Goal: Information Seeking & Learning: Learn about a topic

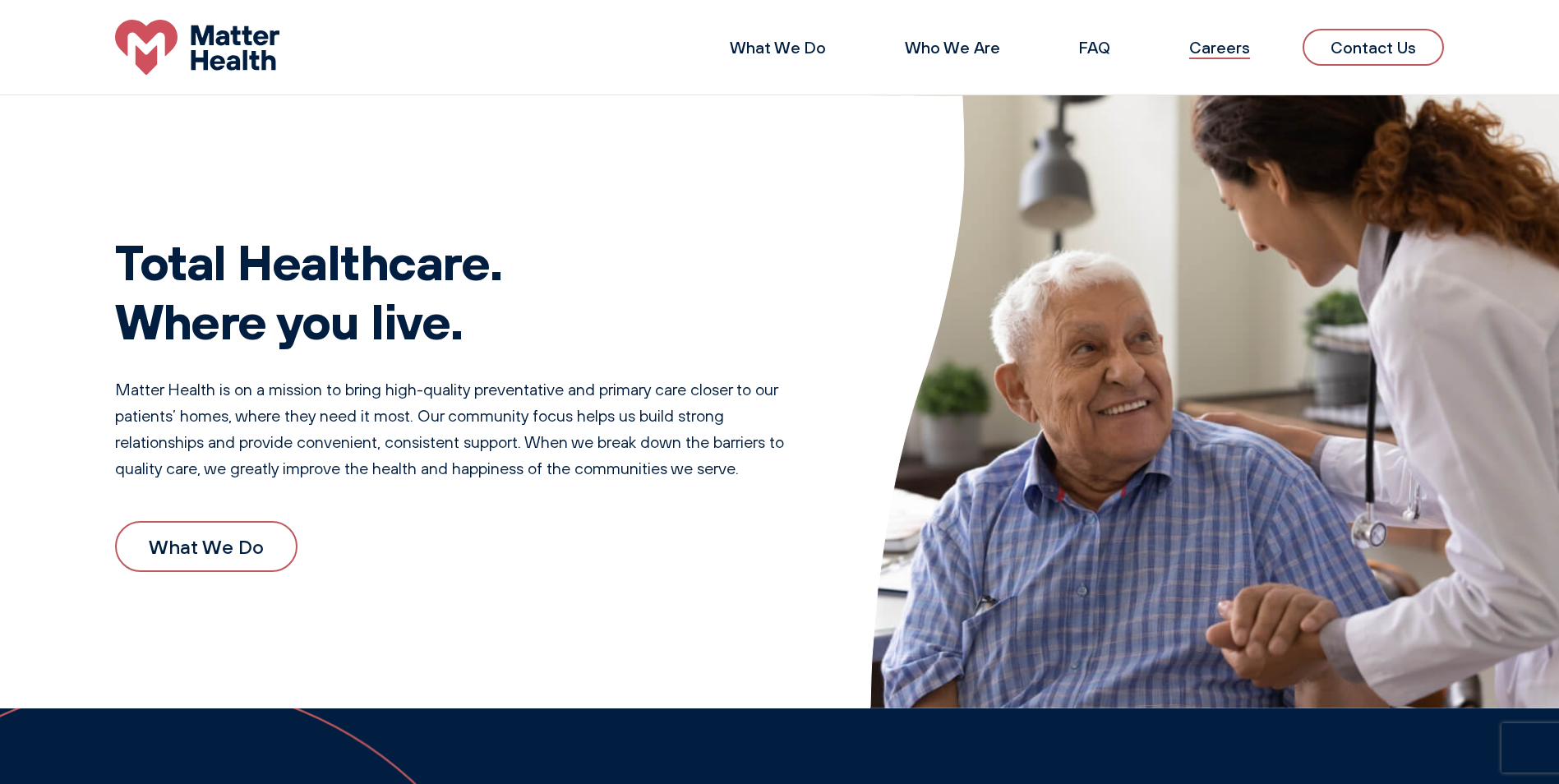
click at [1232, 46] on link "Careers" at bounding box center [1220, 48] width 61 height 21
click at [1095, 47] on link "FAQ" at bounding box center [1095, 48] width 31 height 21
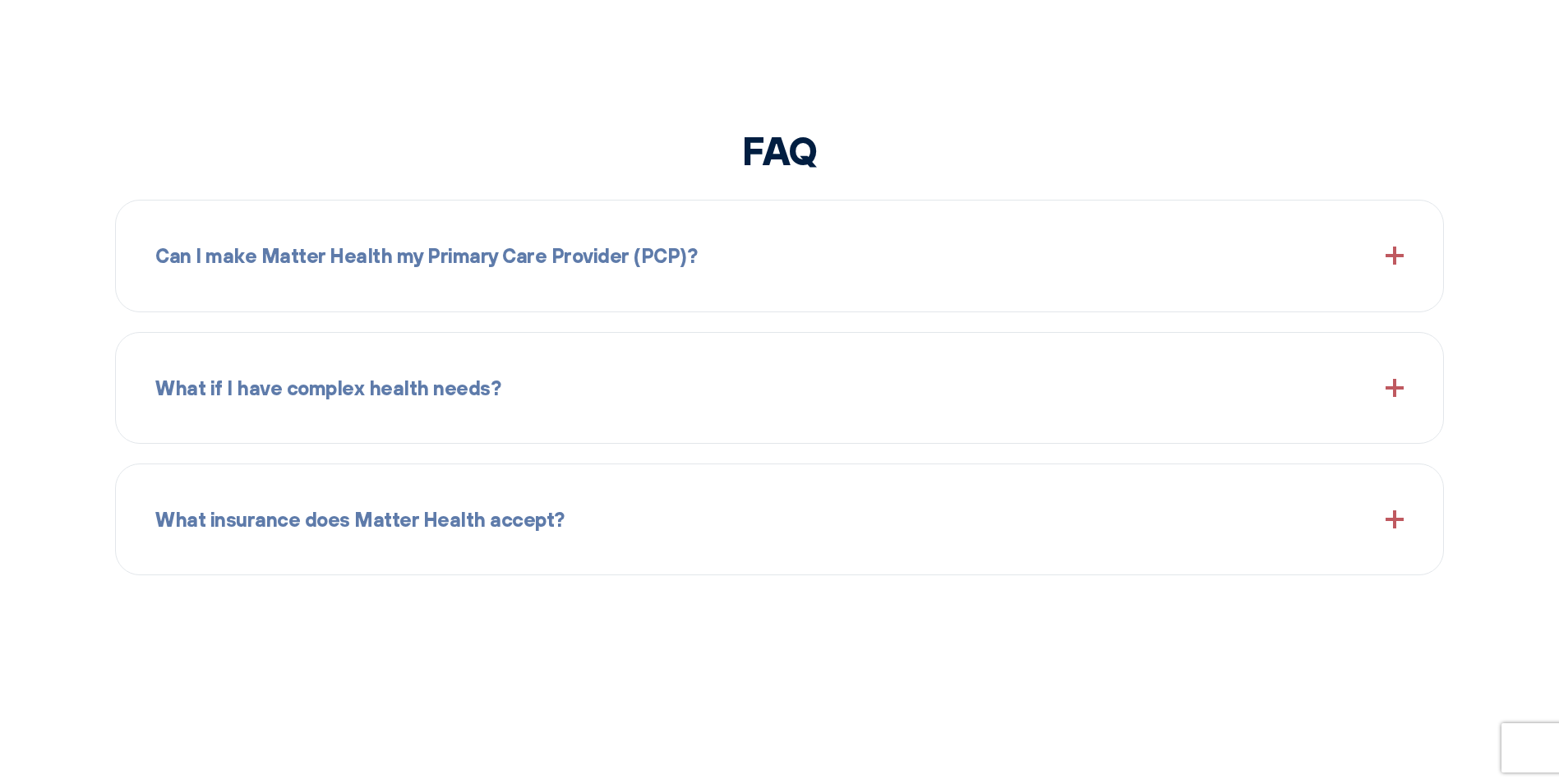
scroll to position [1939, 0]
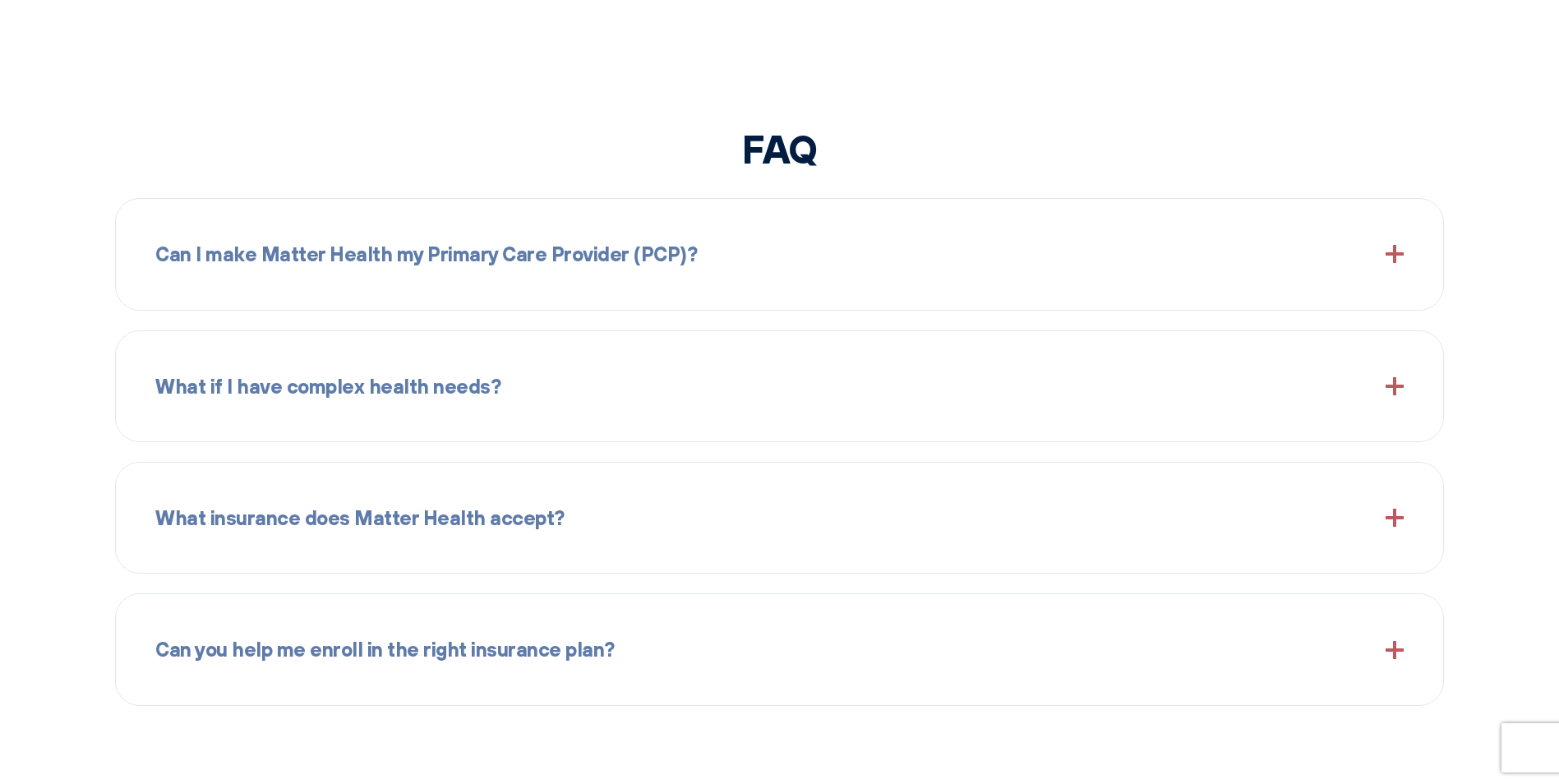
click at [260, 266] on span "Can I make Matter Health my Primary Care Provider (PCP)?" at bounding box center [426, 254] width 541 height 31
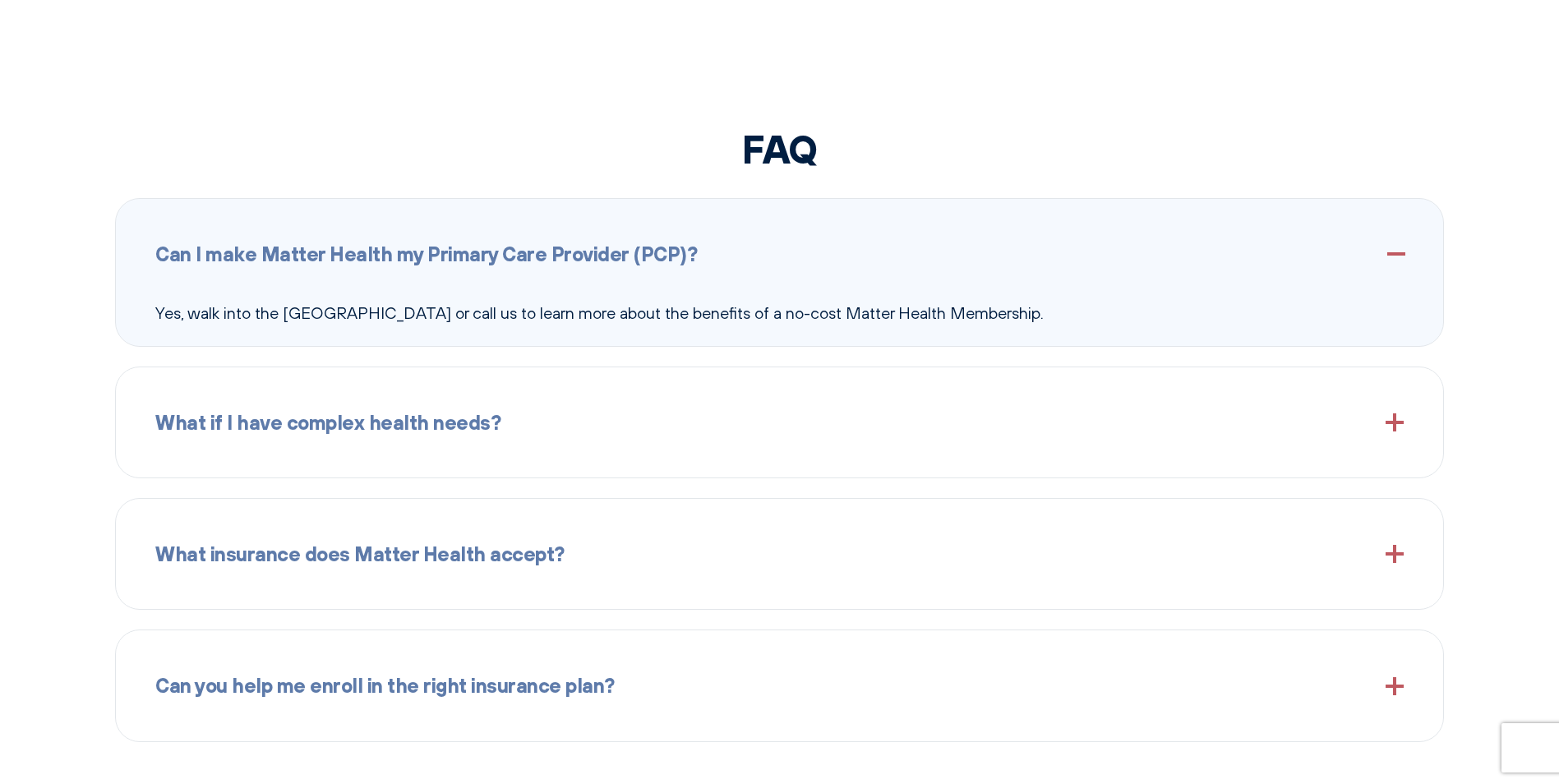
click at [414, 437] on div "What if I have complex health needs?" at bounding box center [779, 421] width 1248 height 70
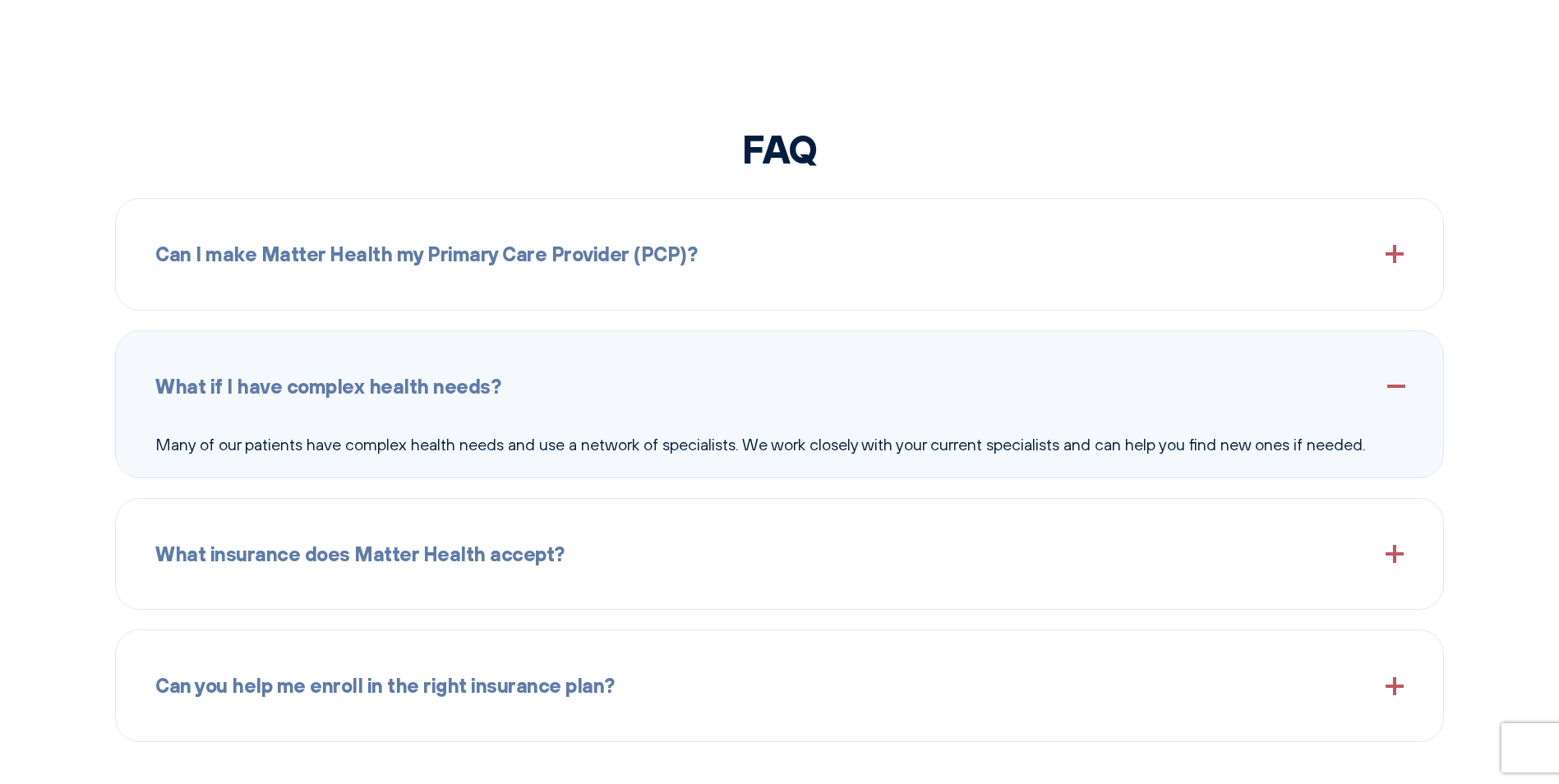
click at [272, 557] on span "What insurance does Matter Health accept?" at bounding box center [360, 553] width 409 height 31
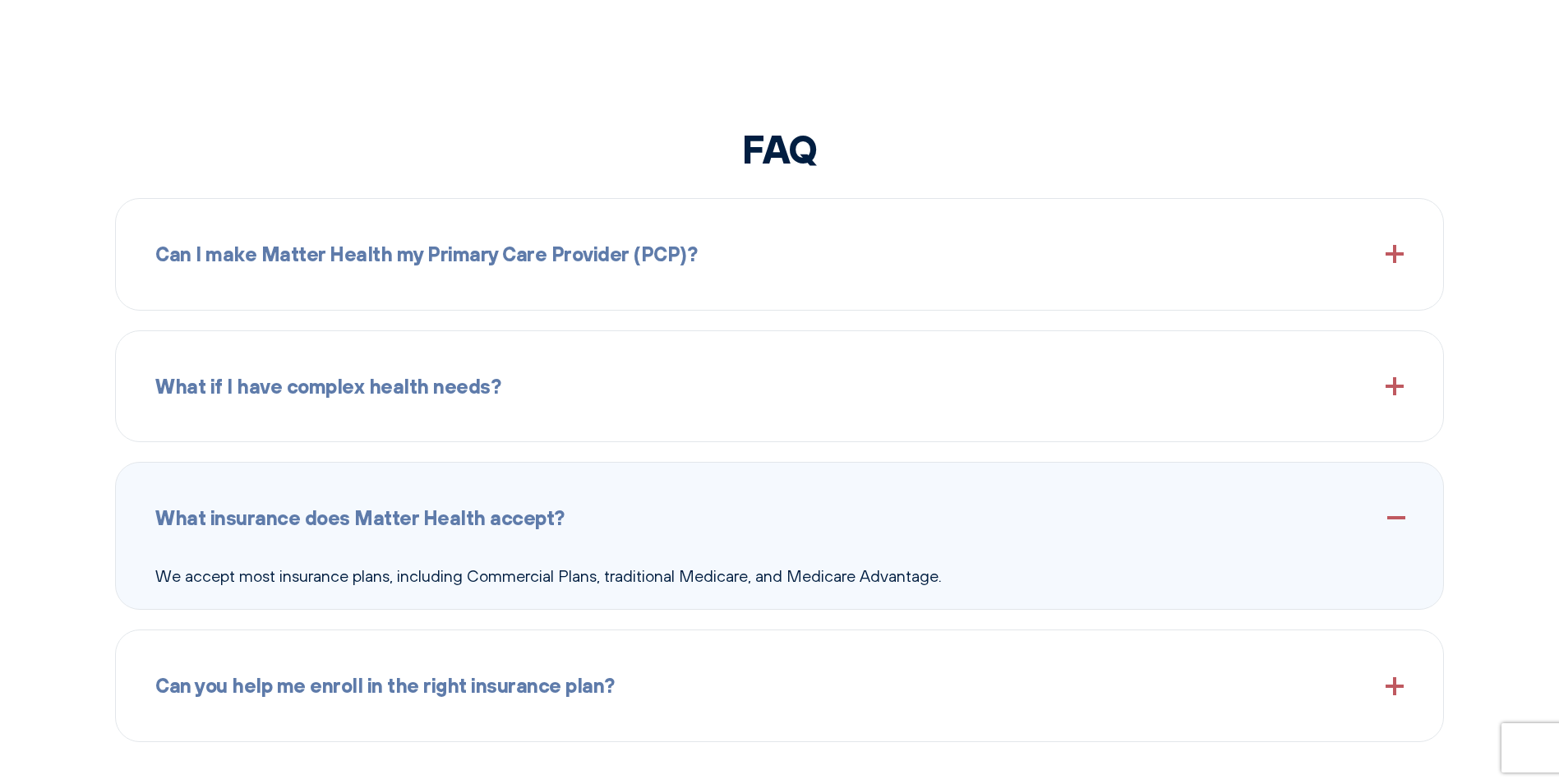
scroll to position [2022, 0]
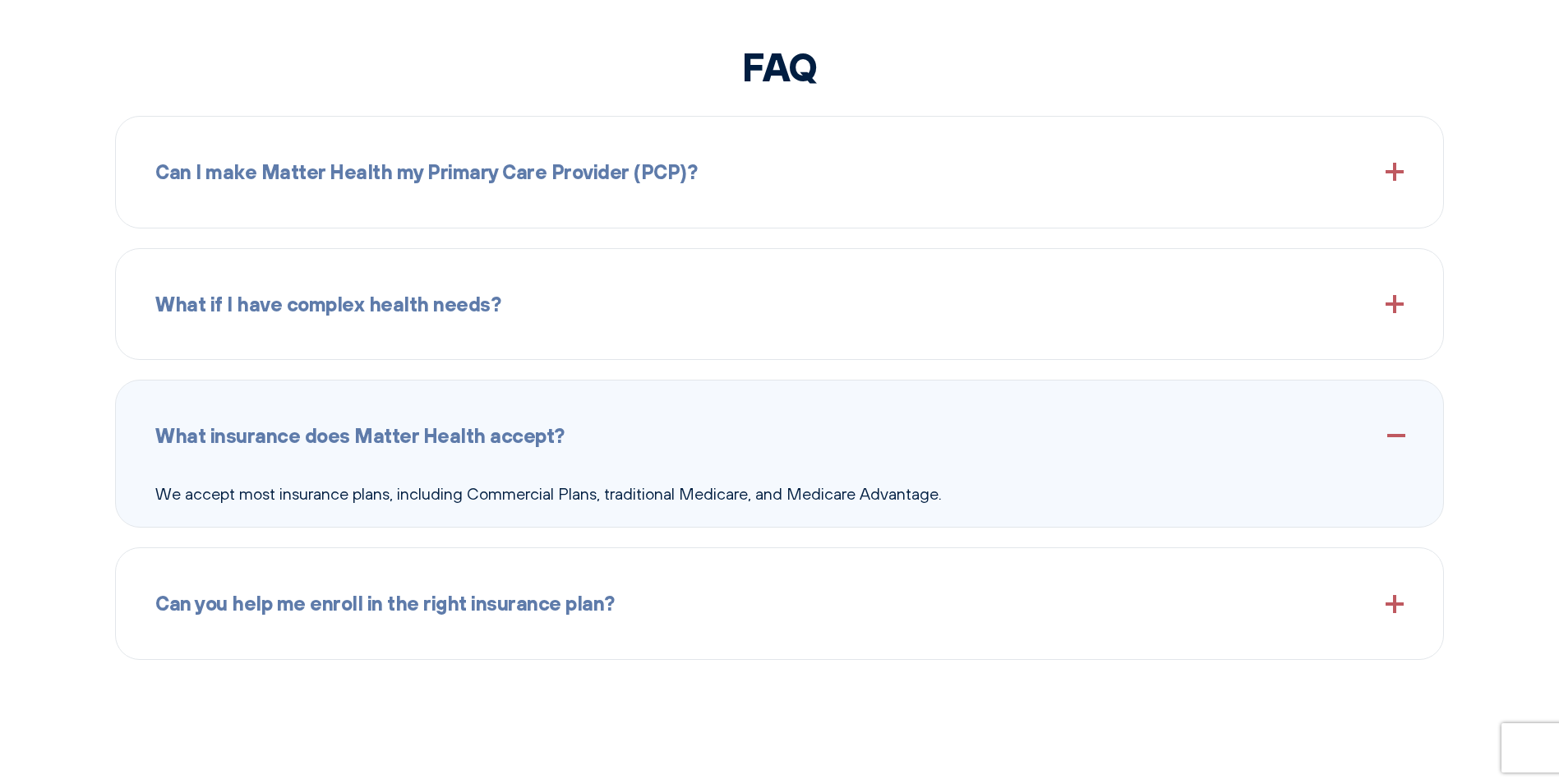
click at [564, 603] on span "Can you help me enroll in the right insurance plan?" at bounding box center [384, 603] width 459 height 31
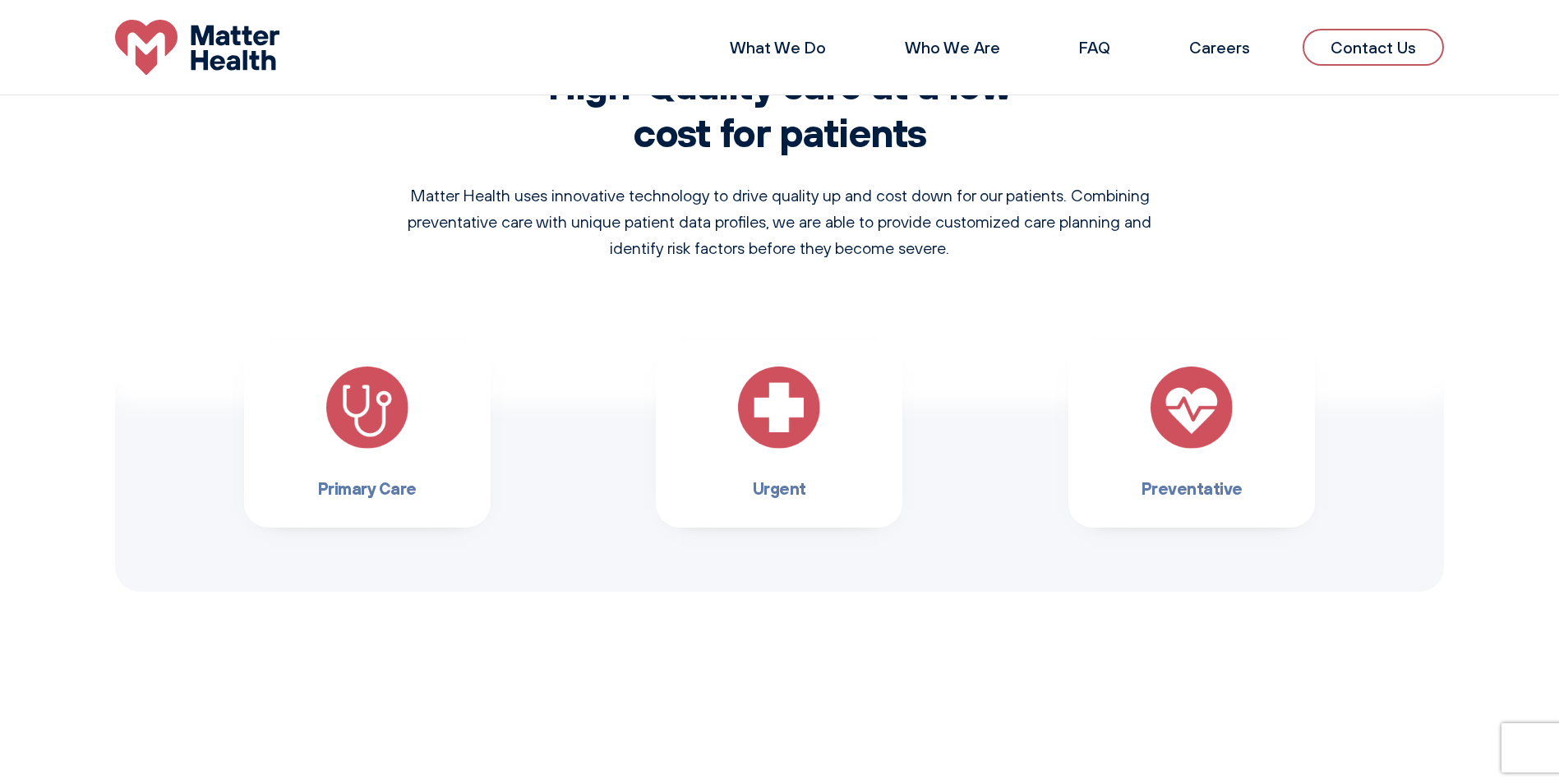
scroll to position [1283, 0]
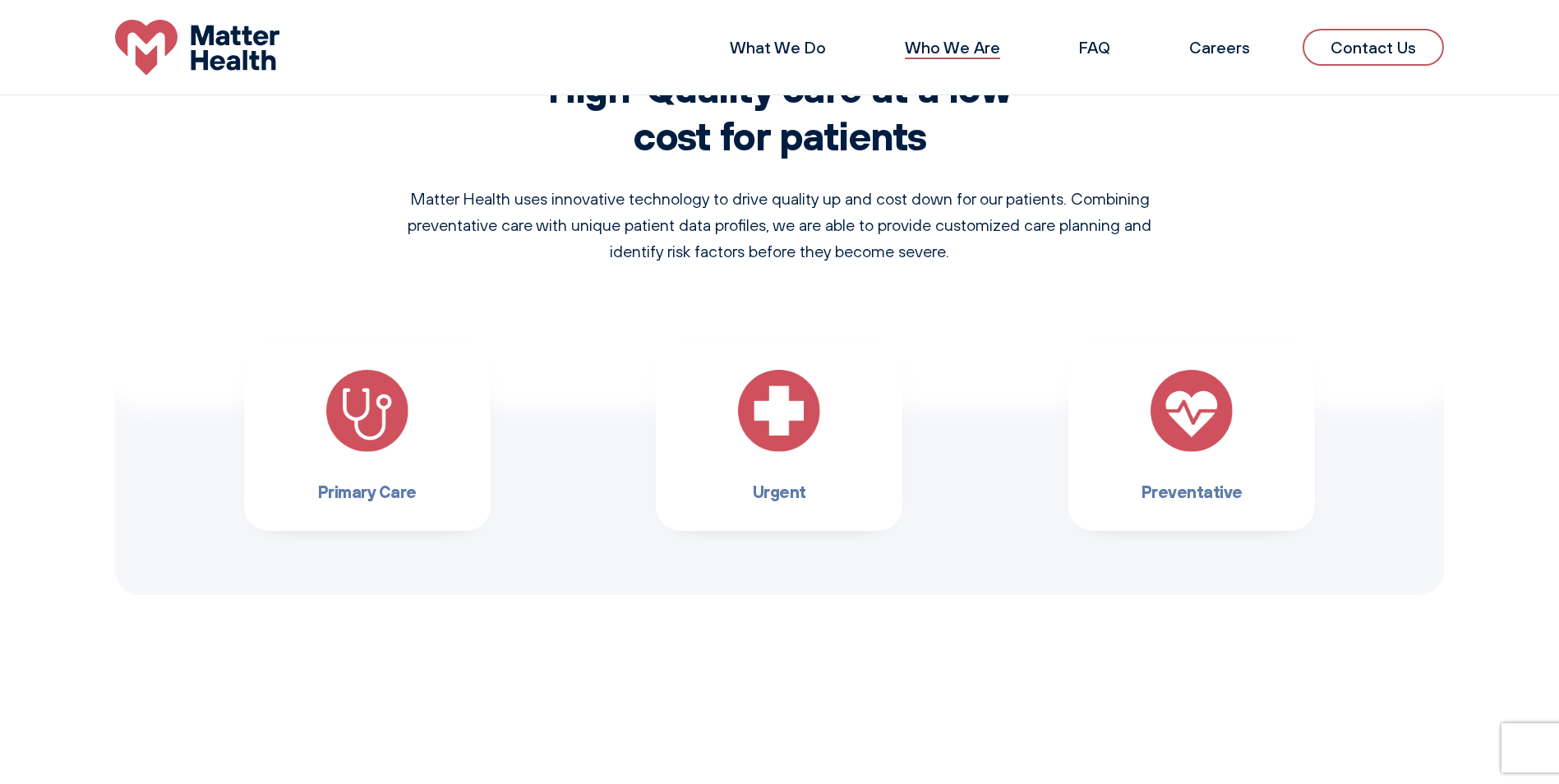
click at [952, 42] on link "Who We Are" at bounding box center [953, 48] width 95 height 21
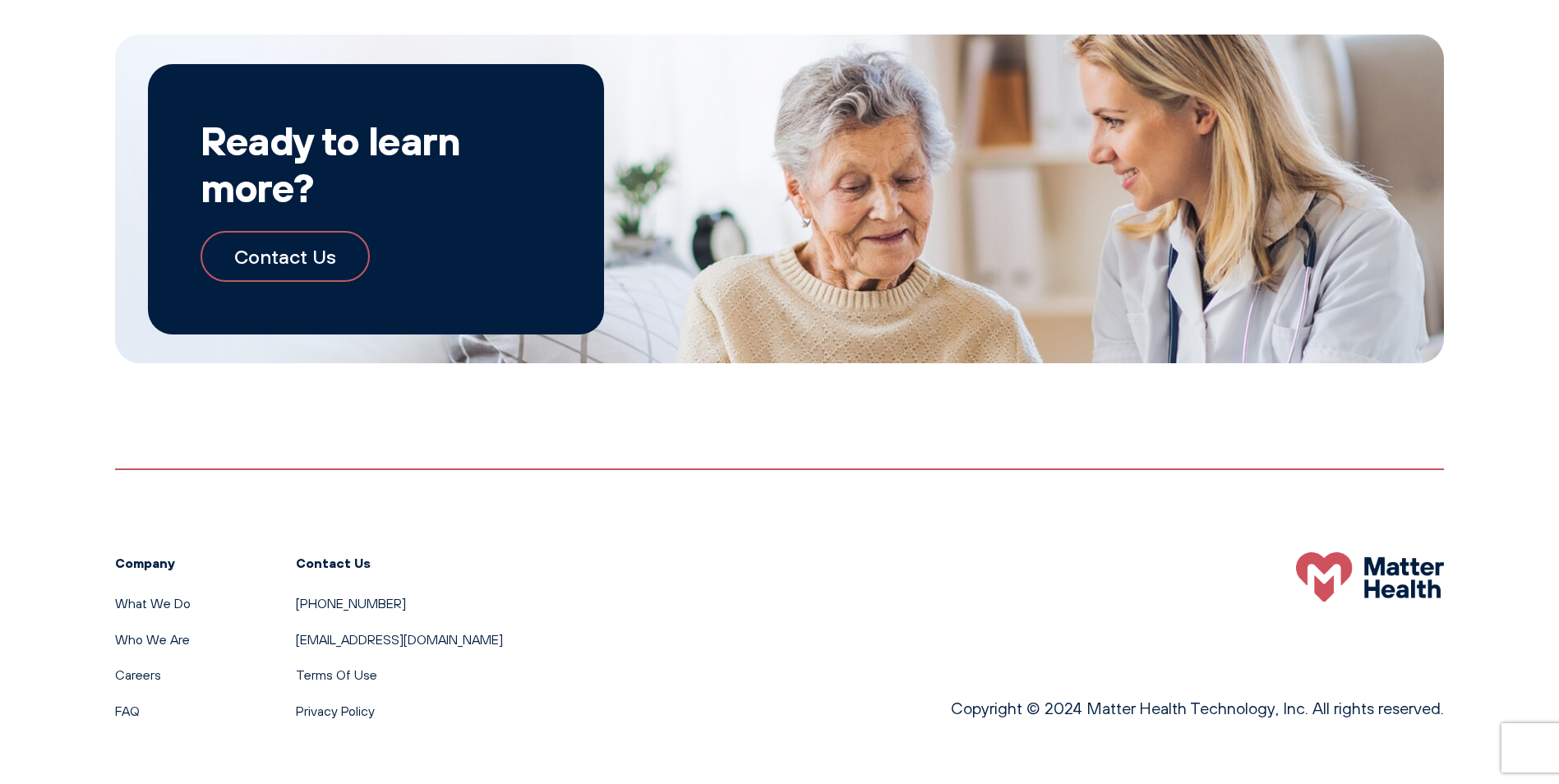
scroll to position [1881, 0]
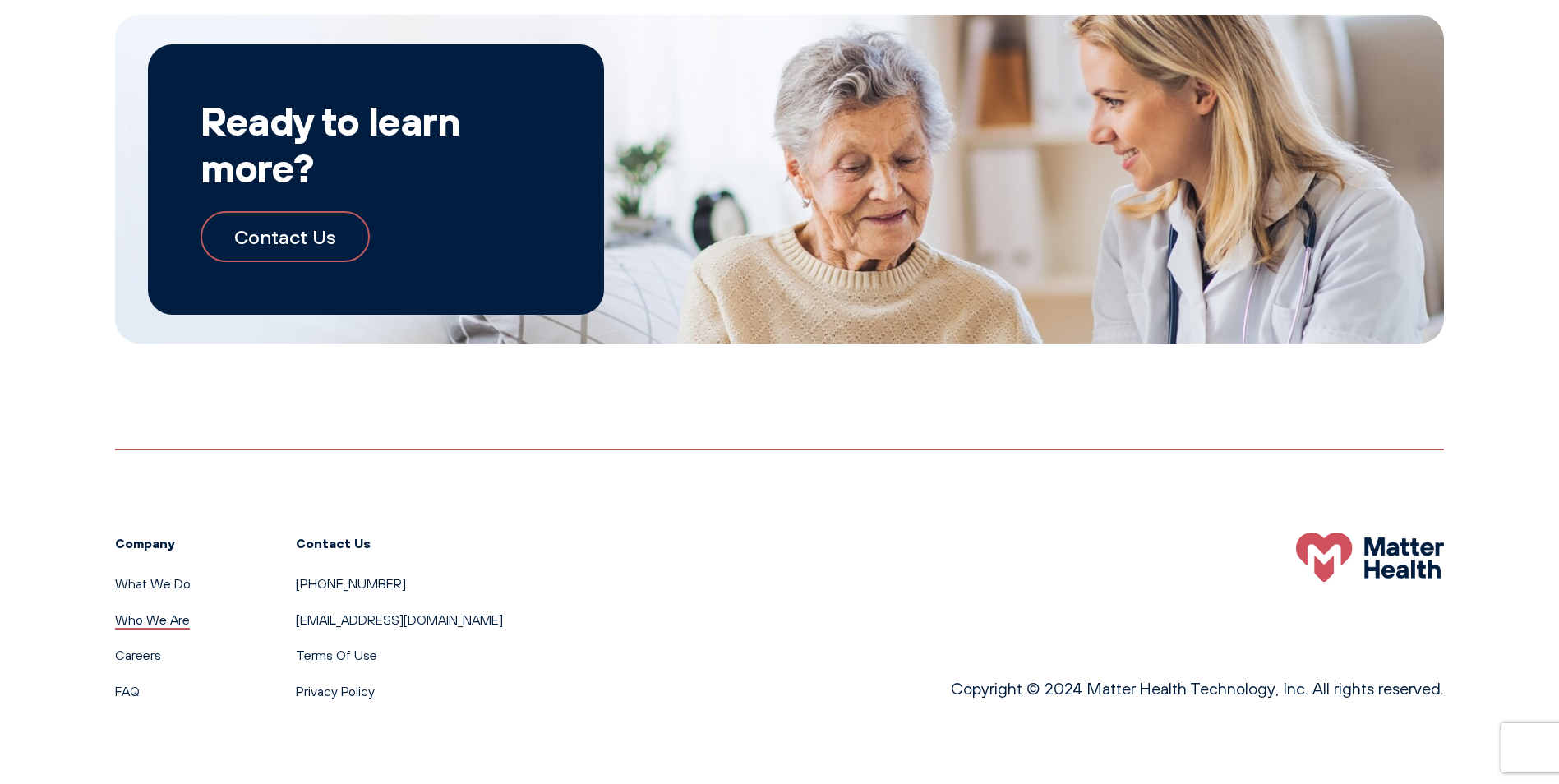
click at [167, 621] on link "Who We Are" at bounding box center [153, 619] width 75 height 16
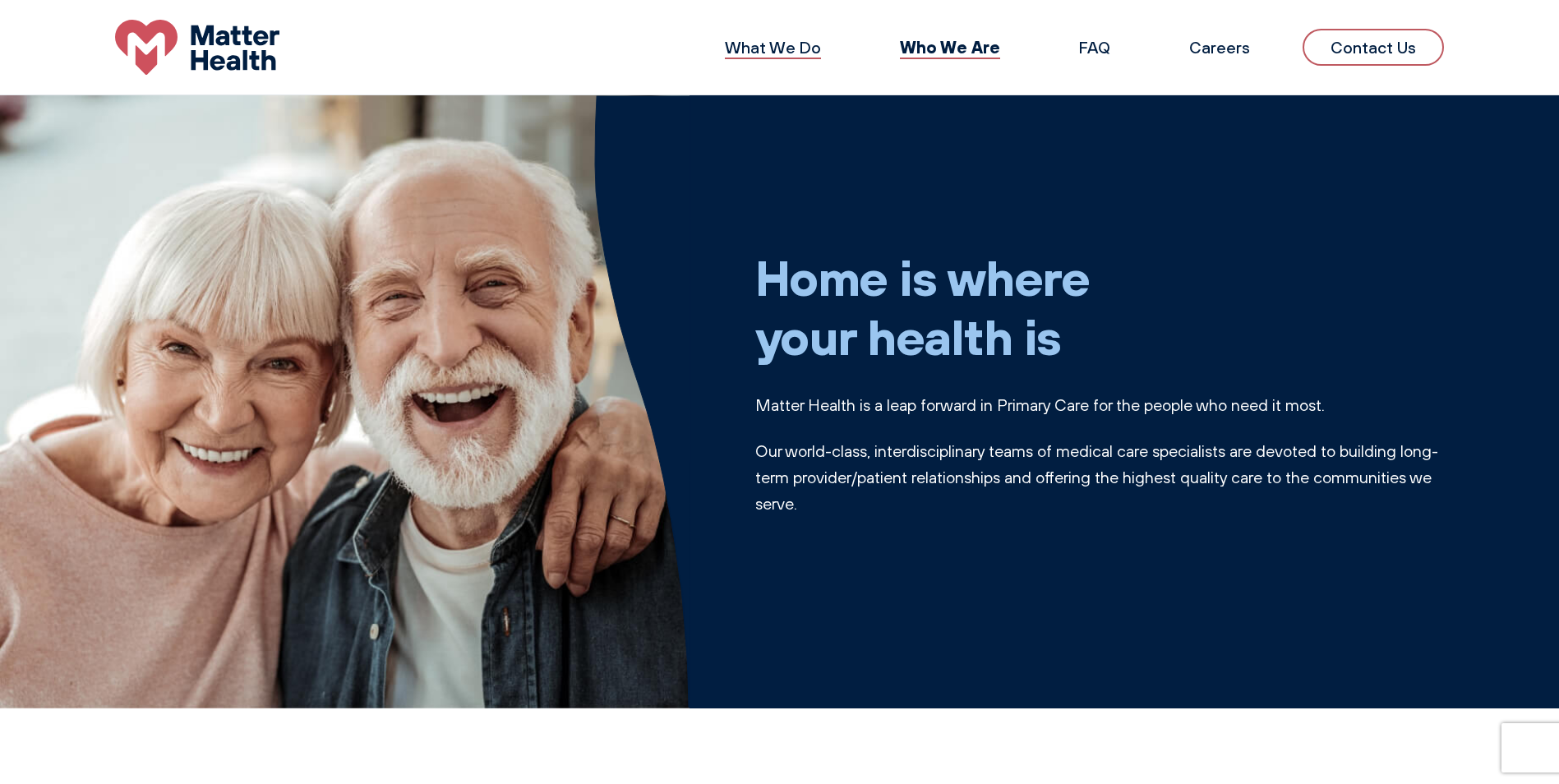
click at [809, 48] on link "What We Do" at bounding box center [772, 48] width 96 height 21
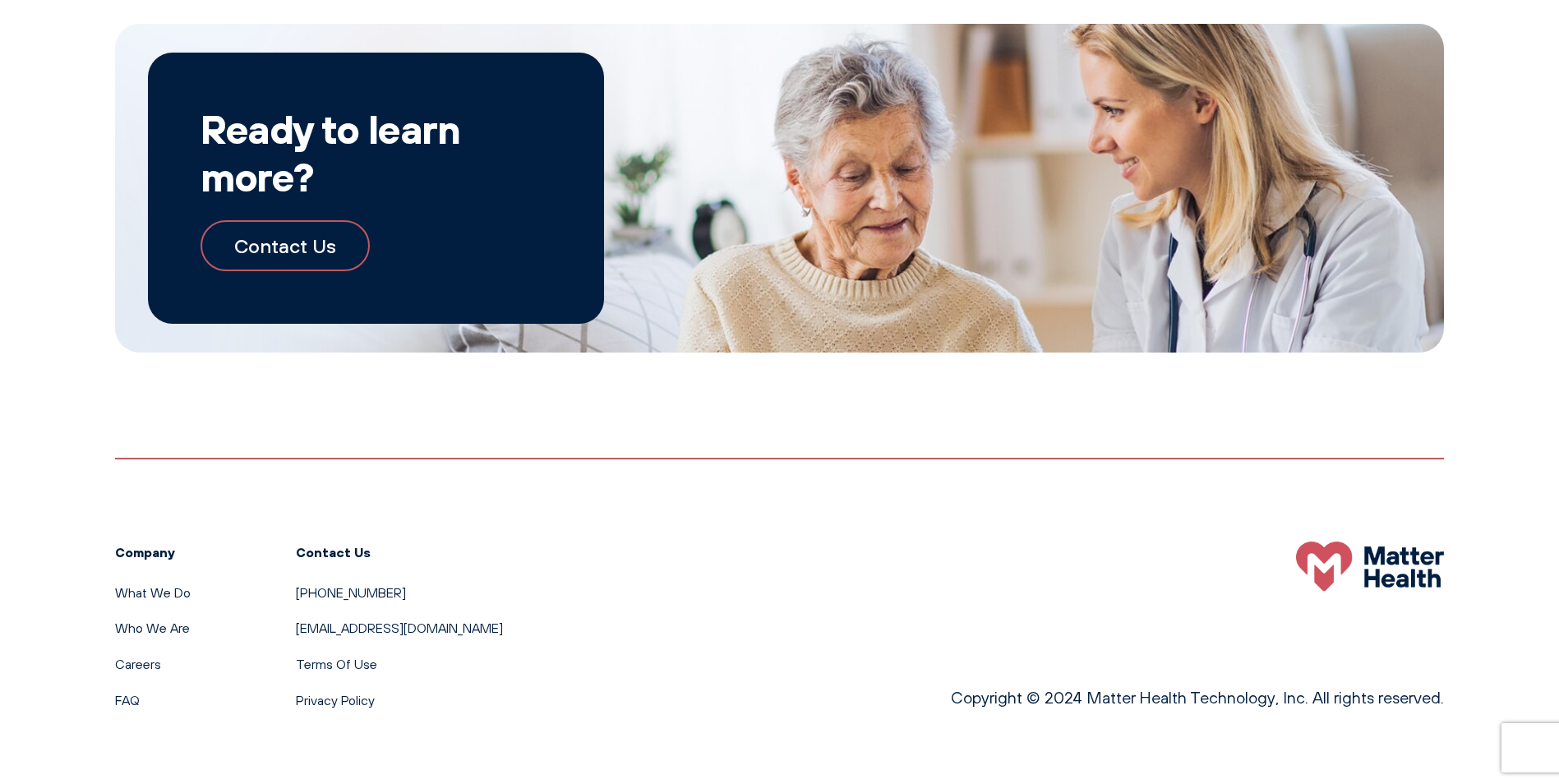
scroll to position [1771, 0]
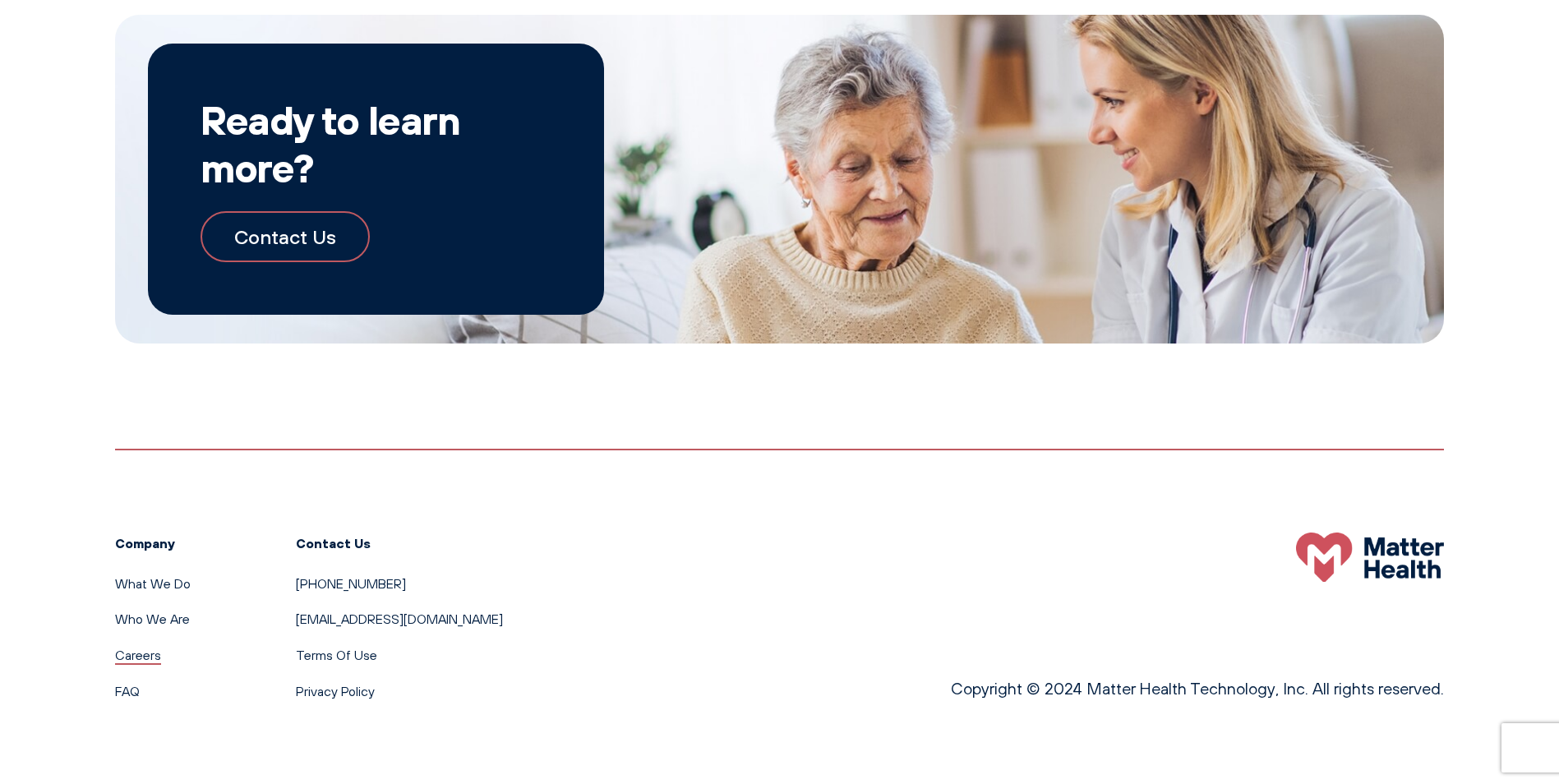
click at [130, 657] on link "Careers" at bounding box center [138, 654] width 46 height 16
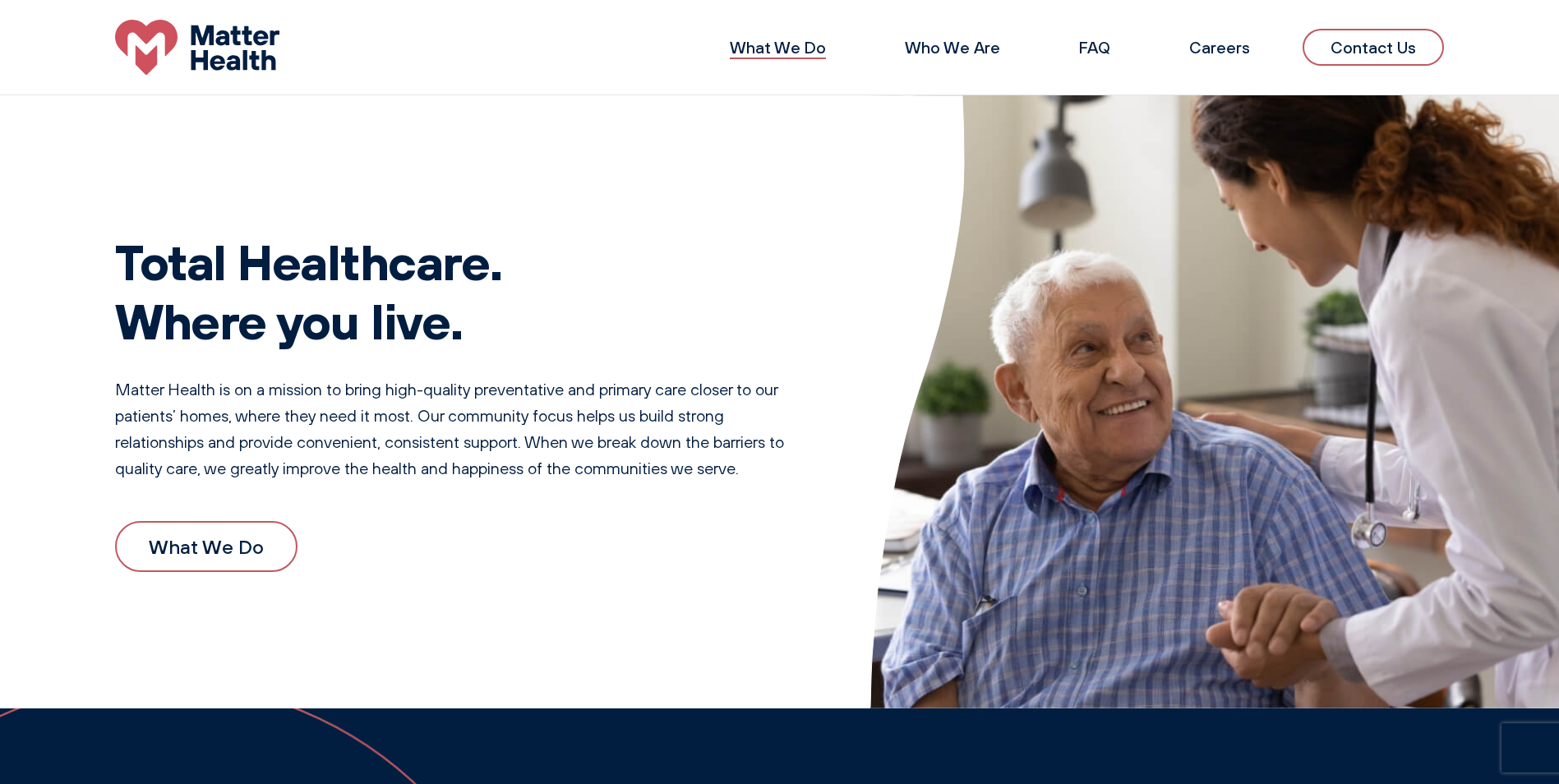
click at [741, 51] on link "What We Do" at bounding box center [777, 48] width 96 height 21
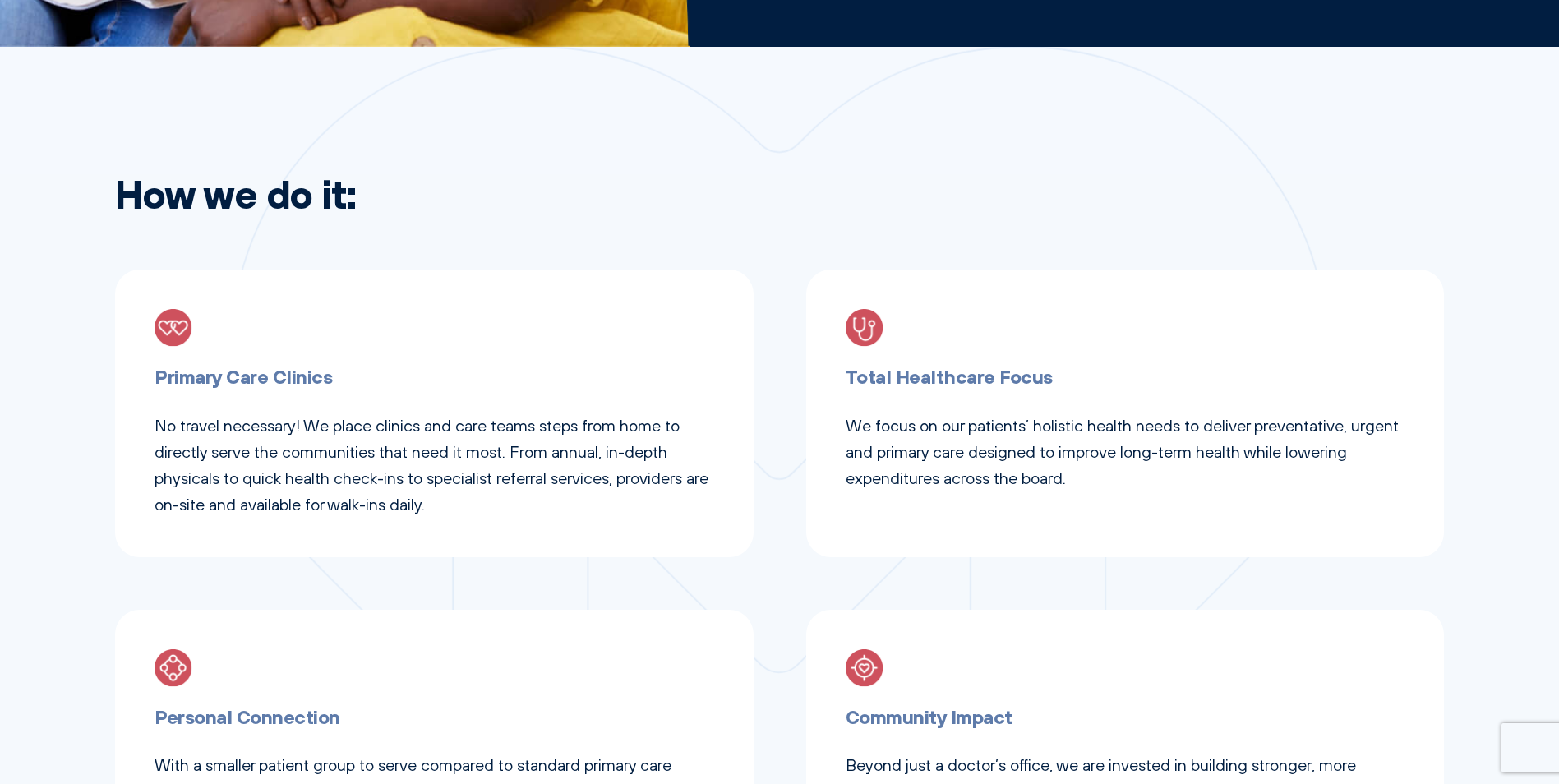
scroll to position [904, 0]
